Goal: Task Accomplishment & Management: Use online tool/utility

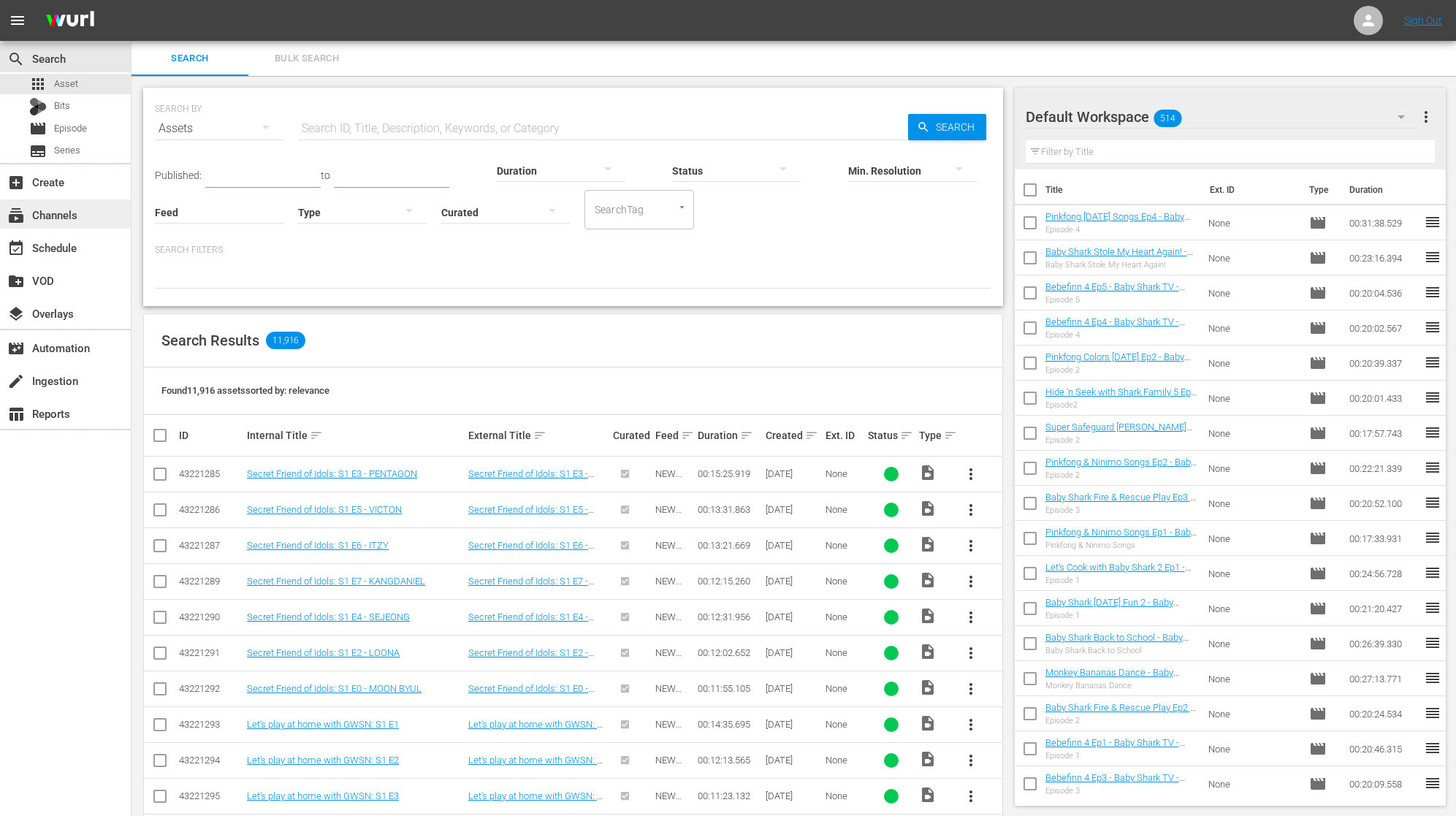
click at [77, 222] on div "subscriptions Channels" at bounding box center [65, 213] width 131 height 29
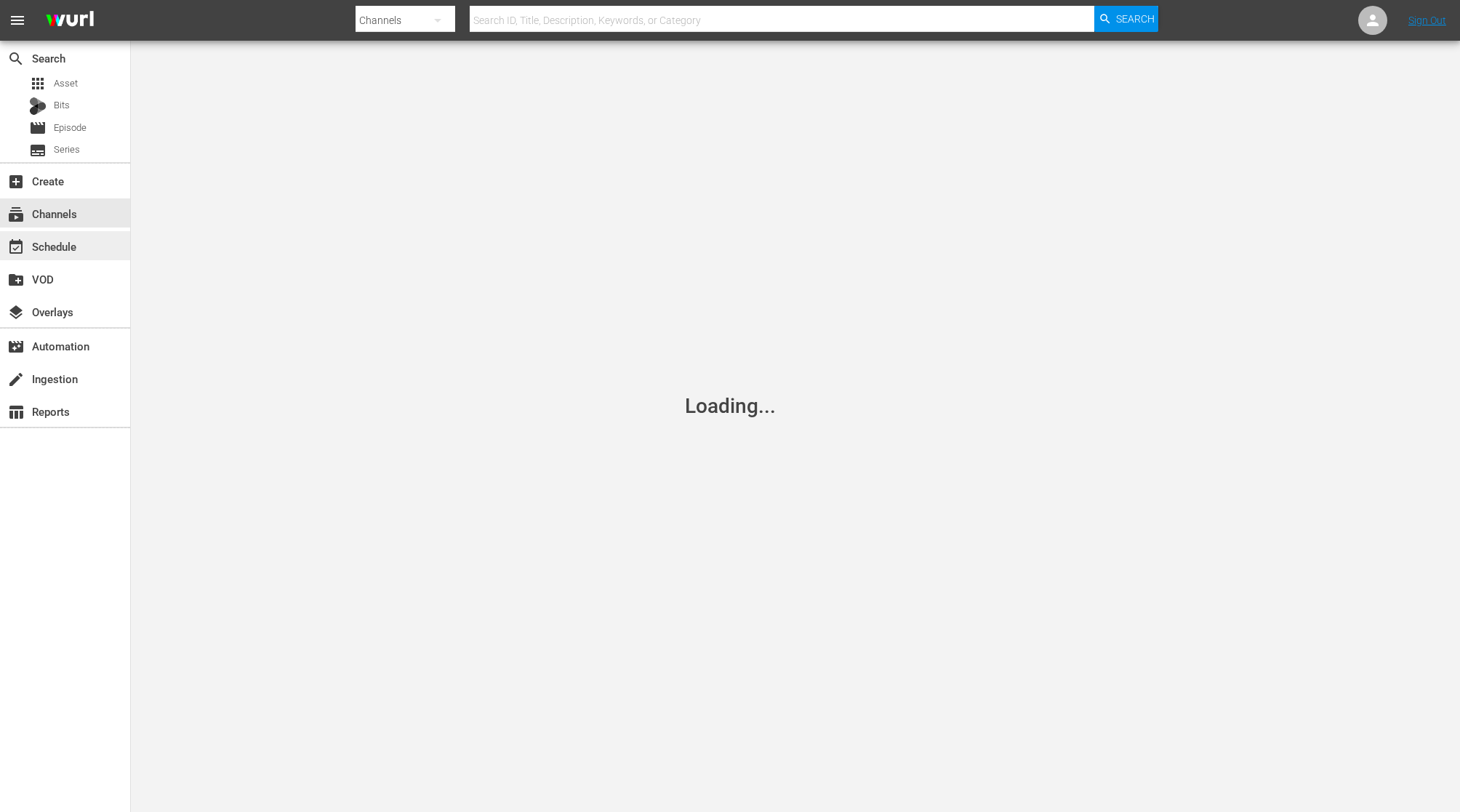
click at [80, 255] on div "event_available Schedule" at bounding box center [65, 245] width 130 height 29
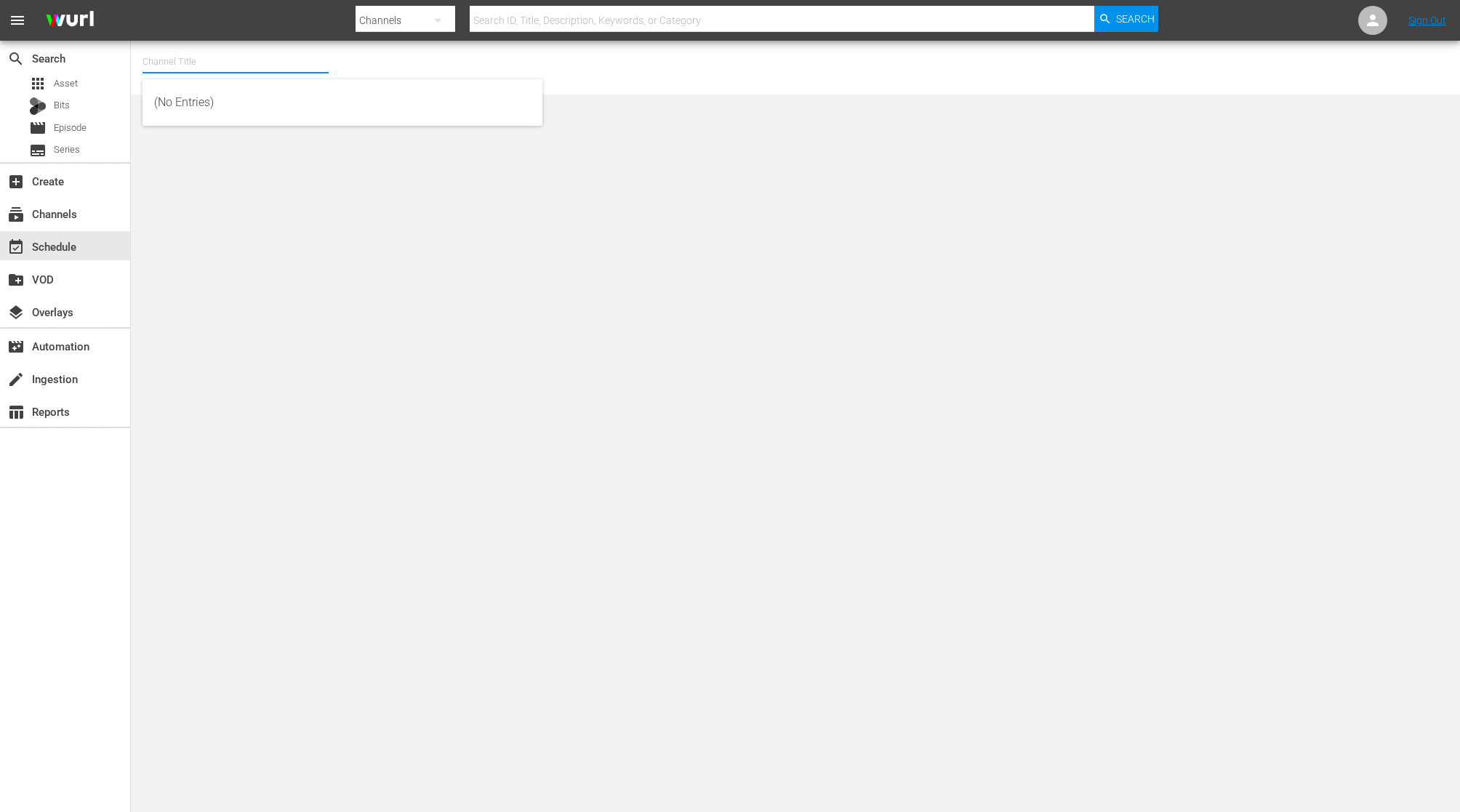
click at [180, 63] on input "text" at bounding box center [235, 62] width 186 height 35
type input "ㅠ"
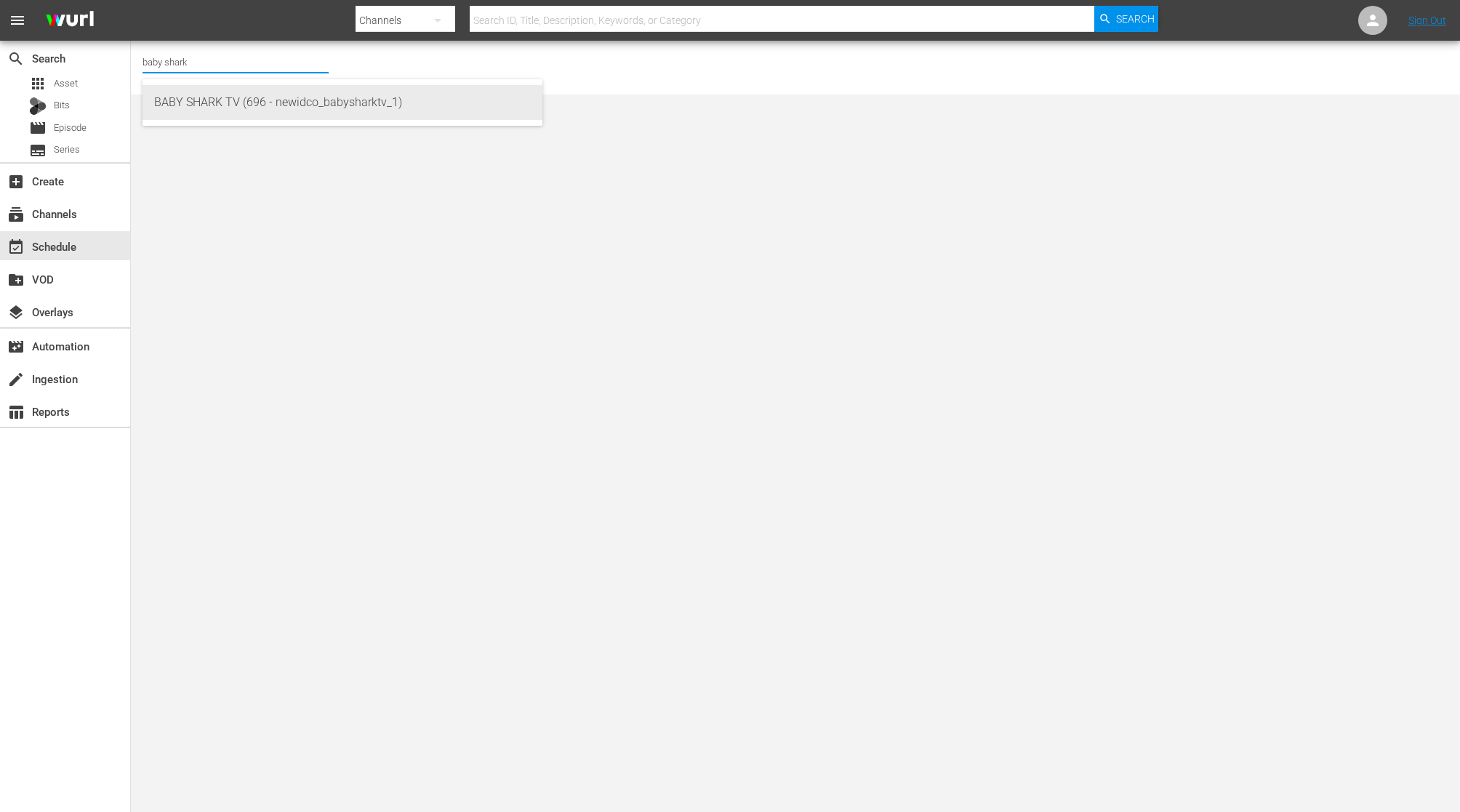
click at [348, 103] on div "BABY SHARK TV (696 - newidco_babysharktv_1)" at bounding box center [342, 103] width 376 height 35
type input "BABY SHARK TV (696 - newidco_babysharktv_1)"
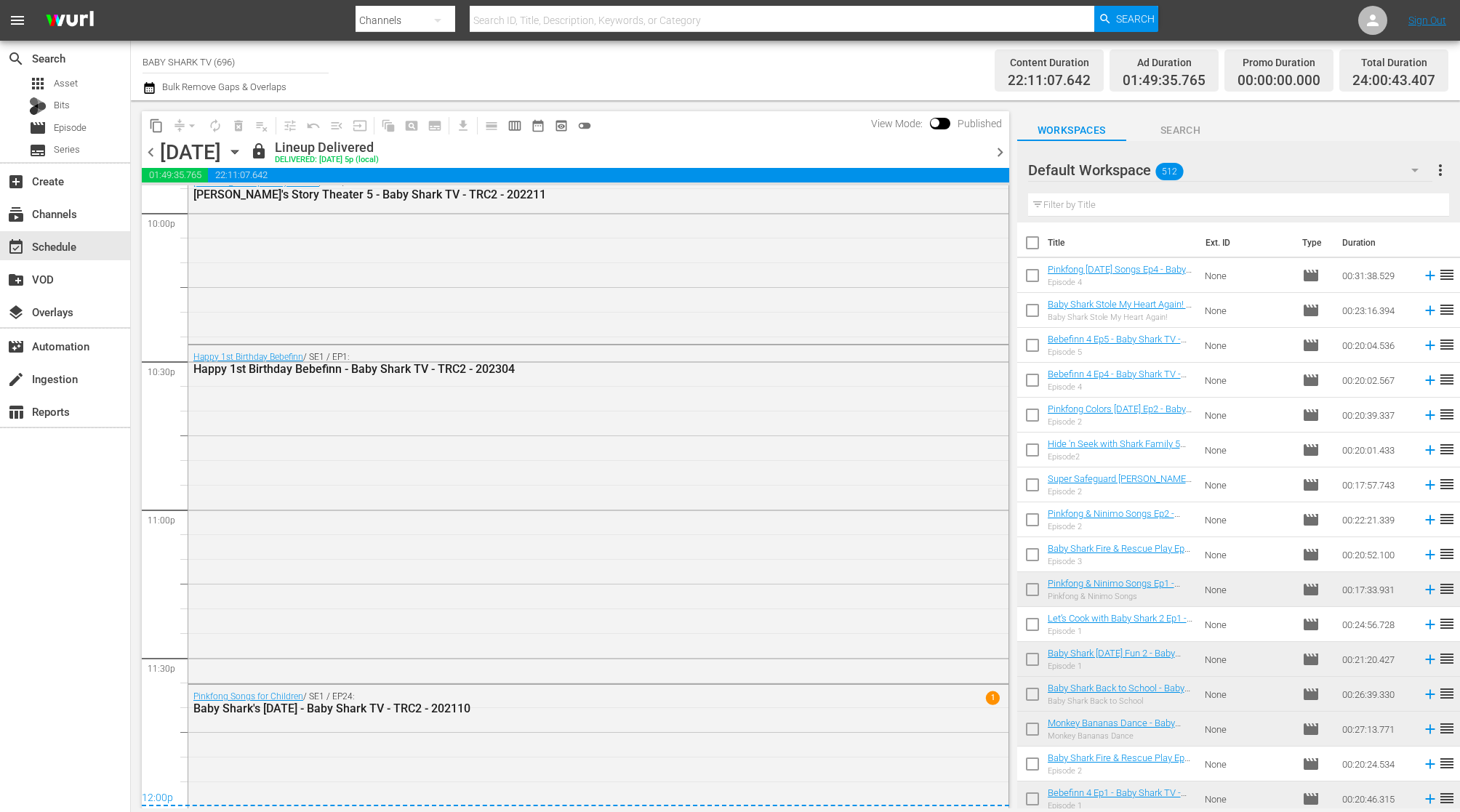
scroll to position [6498, 0]
click at [238, 153] on icon "button" at bounding box center [235, 152] width 7 height 3
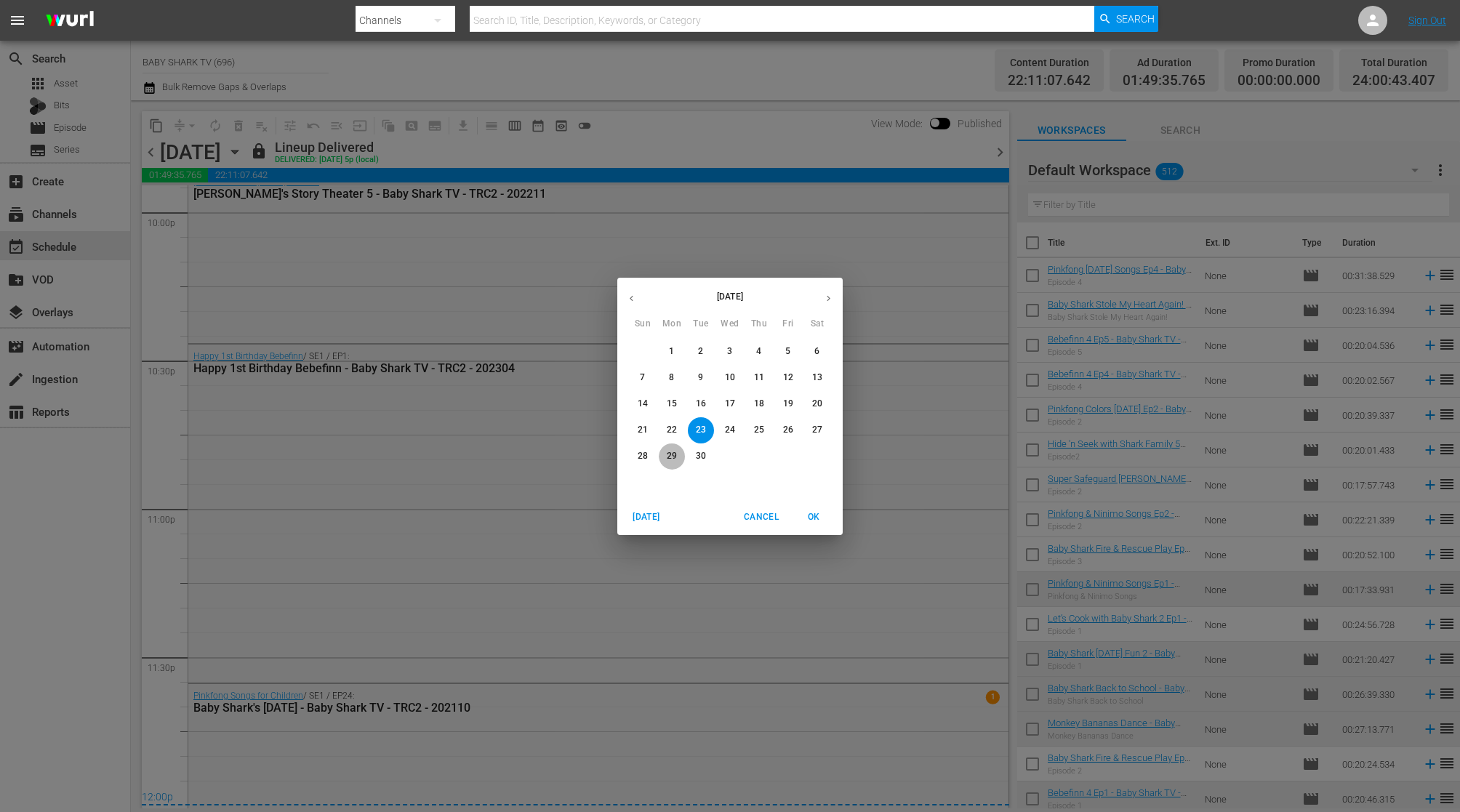
click at [681, 462] on span "29" at bounding box center [672, 456] width 26 height 12
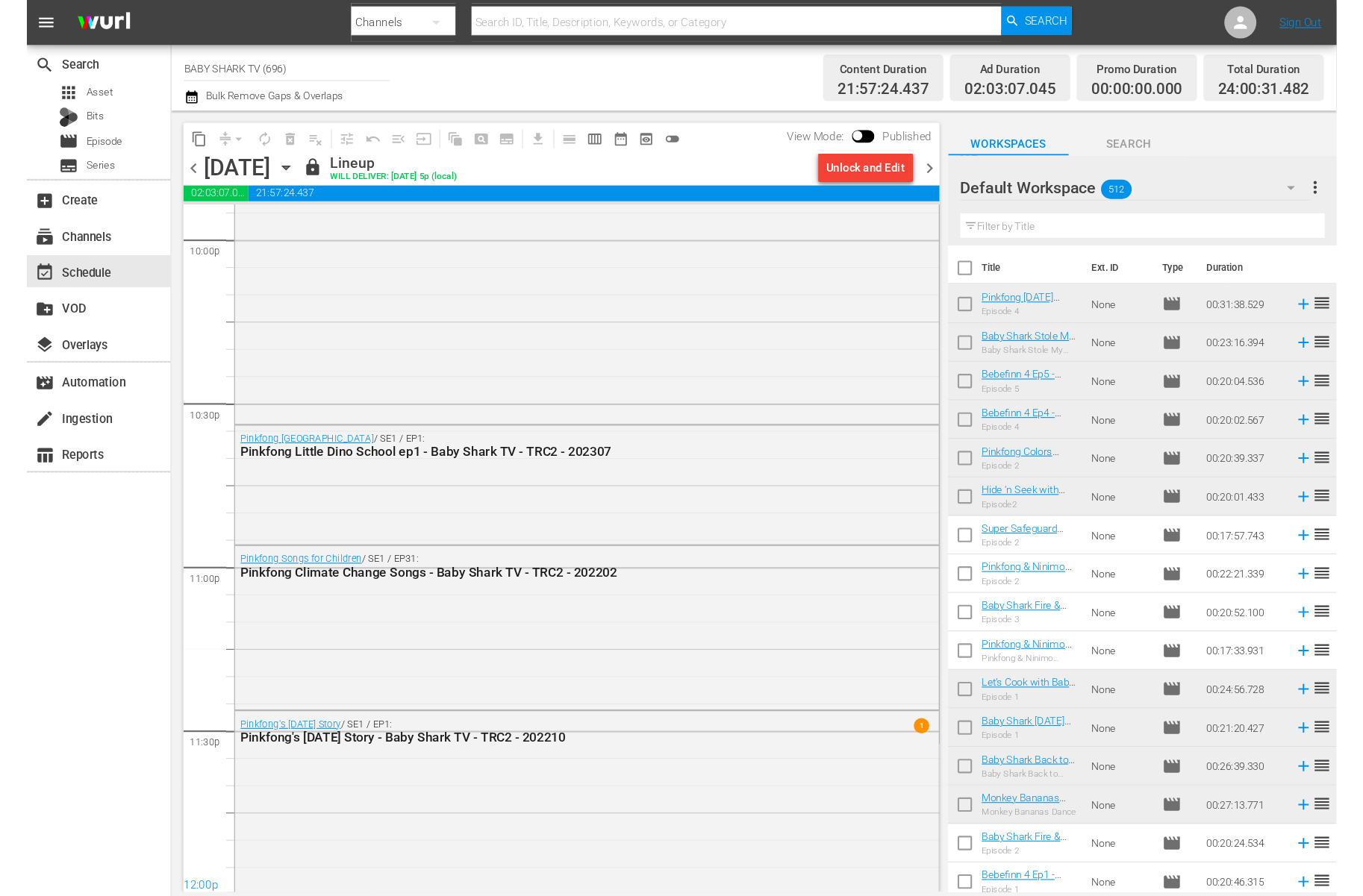
scroll to position [6608, 0]
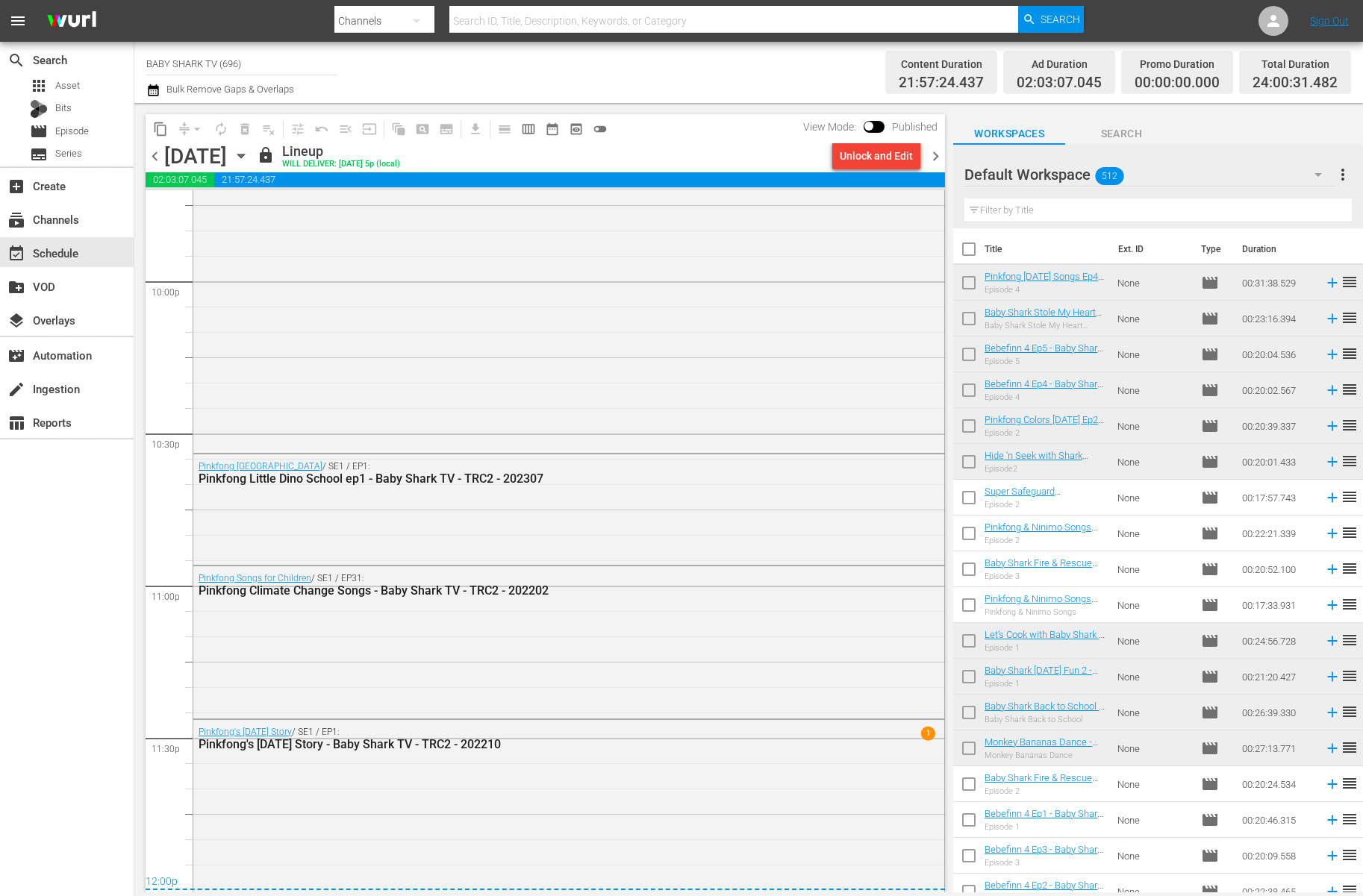
click at [639, 163] on div "lock Lineup WILL DELIVER: [DATE] 5p (local)" at bounding box center [542, 156] width 569 height 25
click at [227, 154] on div "[DATE]" at bounding box center [195, 156] width 62 height 24
click at [253, 154] on div "[DATE] [DATE]" at bounding box center [208, 156] width 88 height 24
click at [249, 154] on icon "button" at bounding box center [241, 155] width 16 height 16
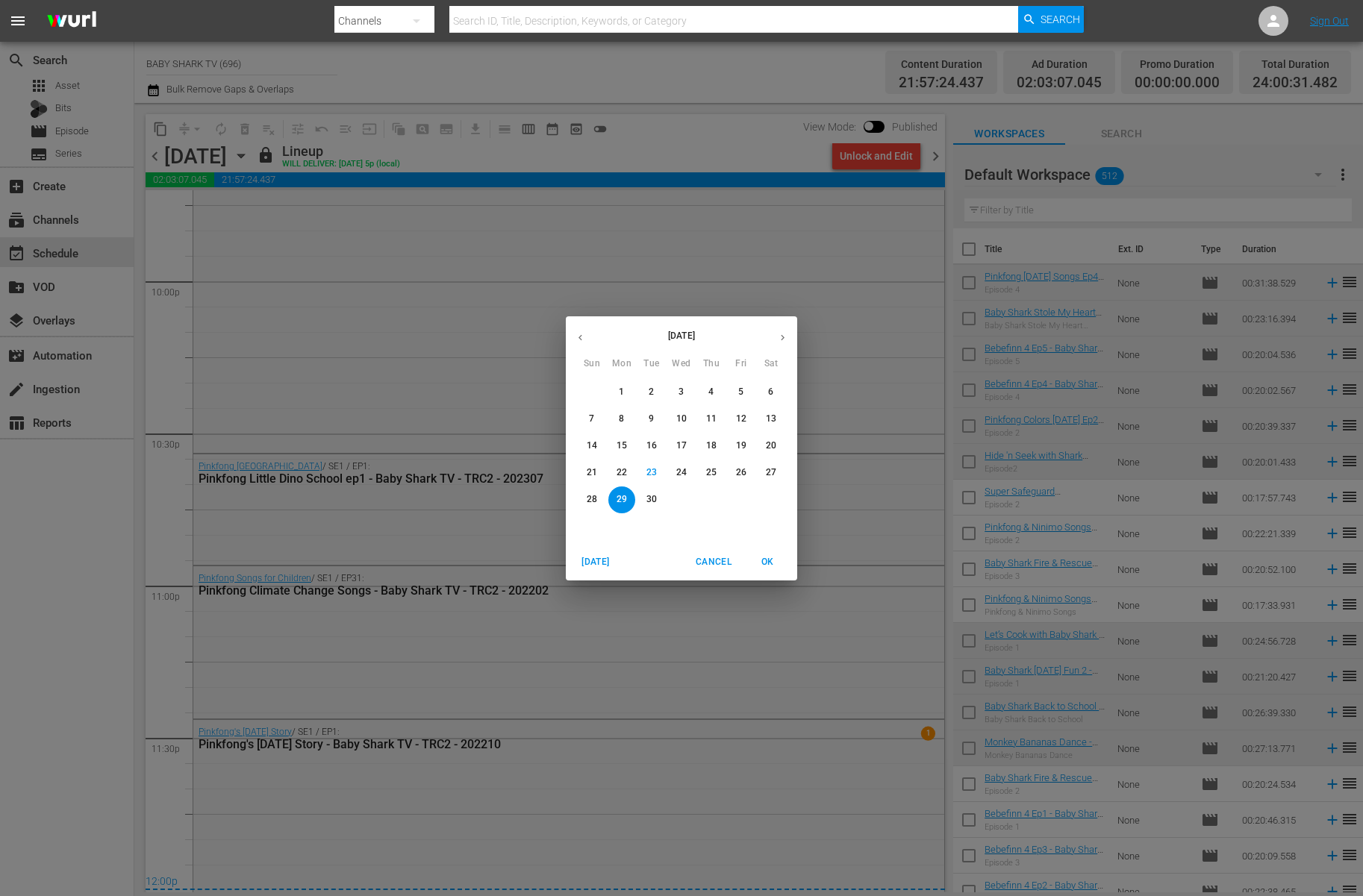
click at [652, 498] on p "30" at bounding box center [652, 499] width 10 height 13
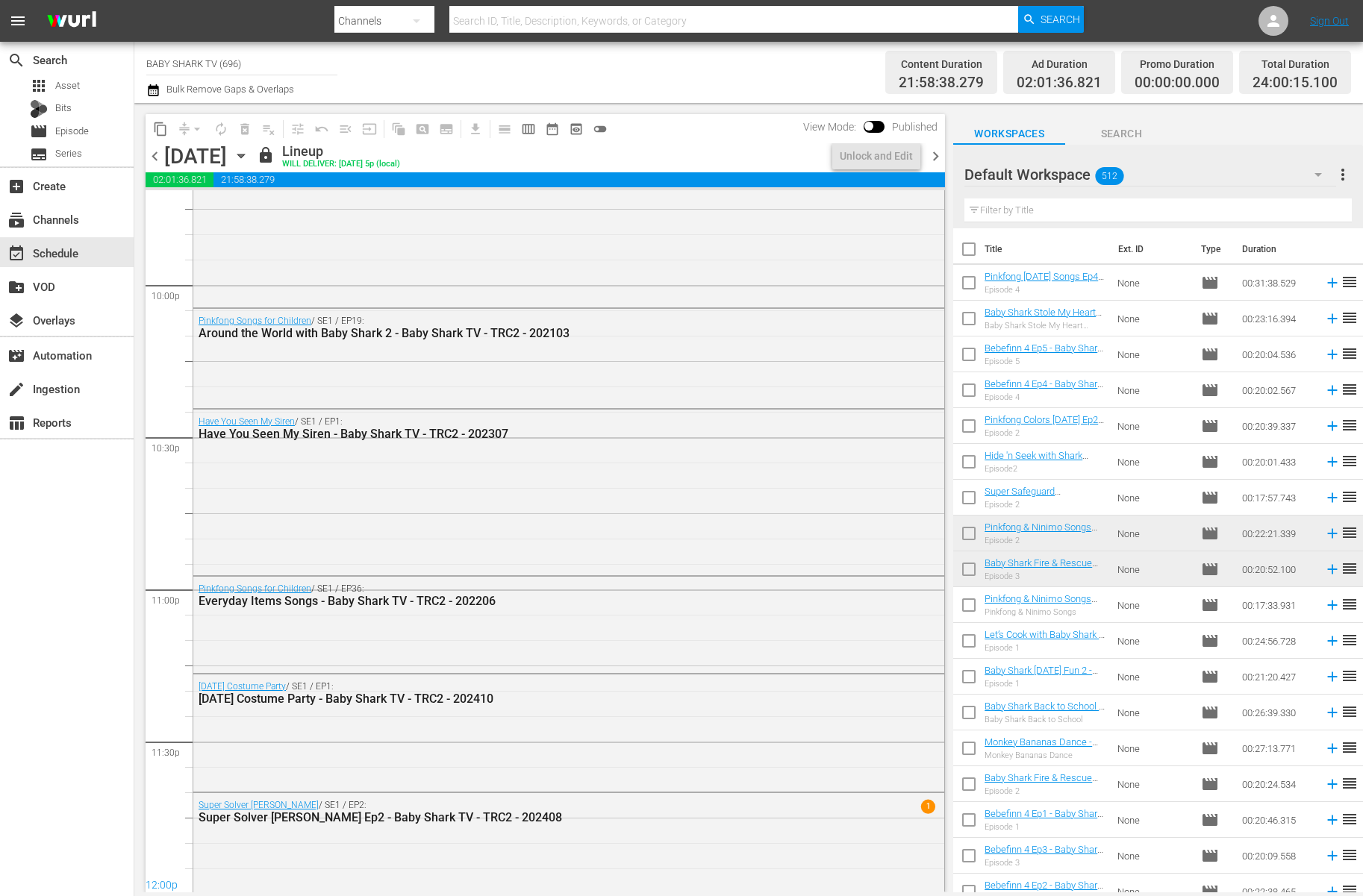
scroll to position [6606, 0]
